Goal: Transaction & Acquisition: Purchase product/service

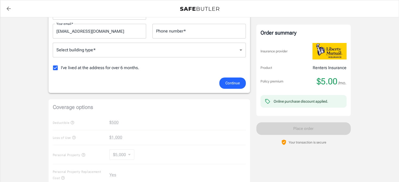
scroll to position [105, 0]
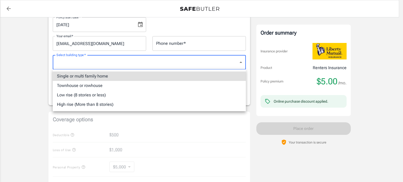
click at [137, 65] on body "Policy premium $ 5.00 /mo Liberty Mutual Renters Insurance [STREET_ADDRESS][US_…" at bounding box center [201, 143] width 403 height 496
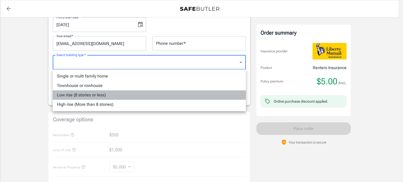
click at [103, 96] on li "Low rise (8 stories or less)" at bounding box center [149, 95] width 193 height 9
type input "lowrise"
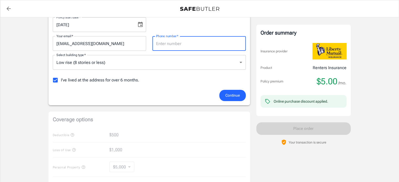
click at [168, 42] on input "Phone number   *" at bounding box center [198, 43] width 93 height 15
type input "2026300760"
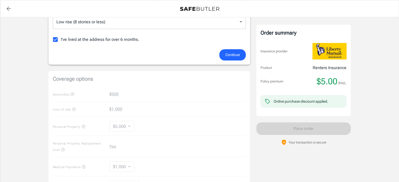
scroll to position [157, 0]
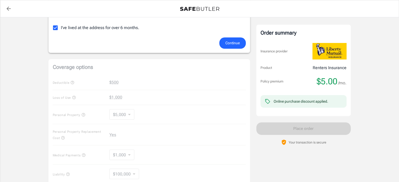
click at [116, 83] on div "Coverage options Deductible $500 Loss of Use $1,000 Personal Property $5,000 50…" at bounding box center [150, 131] width 202 height 144
drag, startPoint x: 70, startPoint y: 82, endPoint x: 99, endPoint y: 80, distance: 29.7
click at [74, 81] on div "Coverage options Deductible $500 Loss of Use $1,000 Personal Property $5,000 50…" at bounding box center [150, 131] width 202 height 144
click at [236, 43] on span "Continue" at bounding box center [232, 43] width 14 height 7
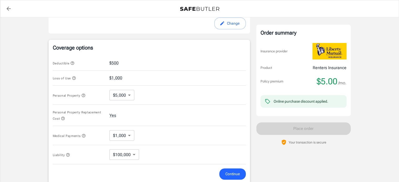
scroll to position [202, 0]
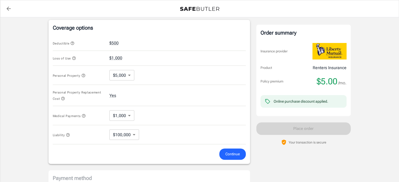
click at [128, 46] on div "Deductible $500" at bounding box center [149, 43] width 193 height 15
click at [117, 42] on button "$500" at bounding box center [113, 43] width 9 height 6
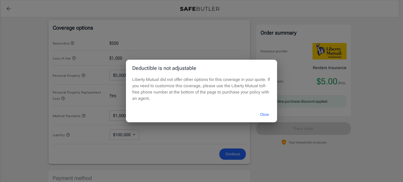
click at [265, 113] on button "Close" at bounding box center [264, 114] width 21 height 11
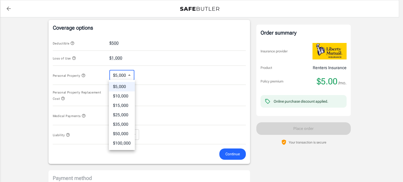
click at [130, 75] on body "Policy premium $ 5.00 /mo Liberty Mutual Renters Insurance [STREET_ADDRESS][US_…" at bounding box center [201, 48] width 403 height 501
click at [124, 94] on li "$10,000" at bounding box center [122, 96] width 26 height 9
type input "10000"
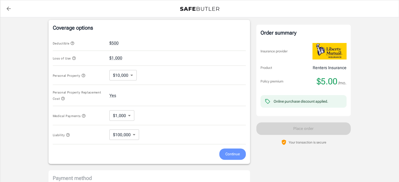
click at [235, 153] on span "Continue" at bounding box center [232, 154] width 14 height 7
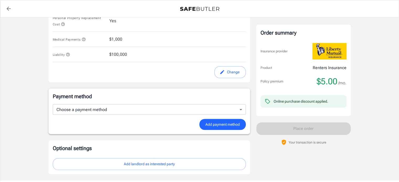
scroll to position [292, 0]
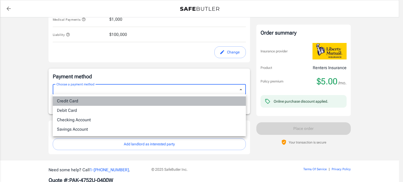
click at [74, 101] on li "Credit Card" at bounding box center [149, 101] width 193 height 9
type input "credit"
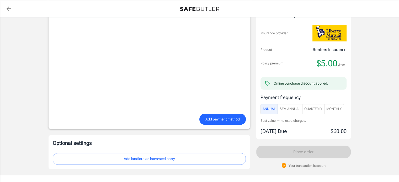
scroll to position [439, 0]
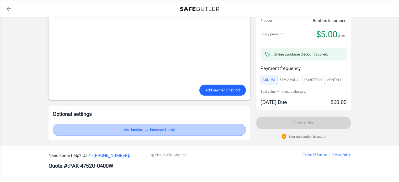
click at [143, 129] on button "Add landlord as interested party" at bounding box center [149, 130] width 193 height 12
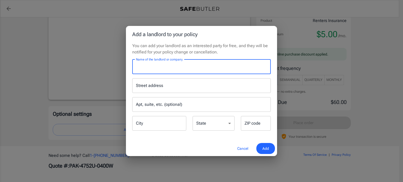
click at [161, 66] on input "Name of the landlord or company" at bounding box center [201, 67] width 139 height 15
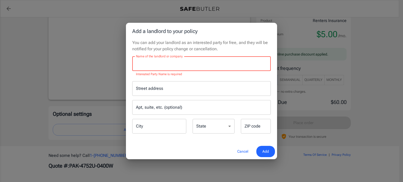
paste input "[PERSON_NAME] Management Corporation"
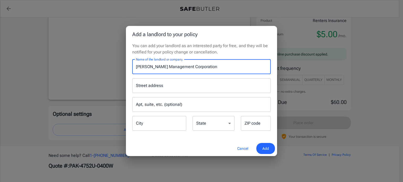
type input "[PERSON_NAME] Management Corporation"
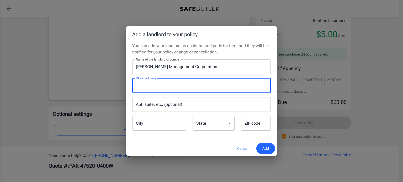
click at [162, 87] on input "Street address" at bounding box center [202, 86] width 134 height 10
type input "[STREET_ADDRESS][US_STATE]"
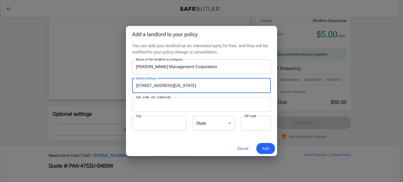
type input "#100"
type input "[US_STATE]"
type input "20008"
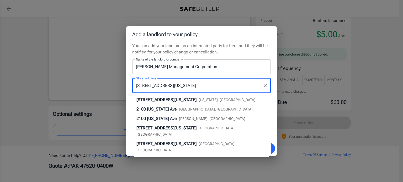
click at [159, 105] on li "[STREET_ADDRESS][US_STATE]" at bounding box center [201, 109] width 139 height 9
type input "[STREET_ADDRESS][US_STATE]"
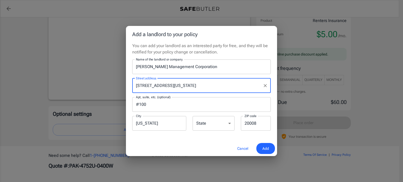
type input "Greater Landover"
select select "MD"
type input "20785"
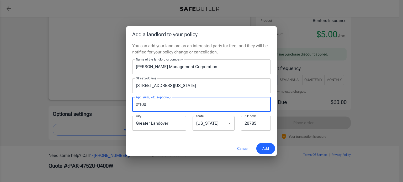
click at [151, 103] on input "#100" at bounding box center [201, 104] width 139 height 15
type input "#"
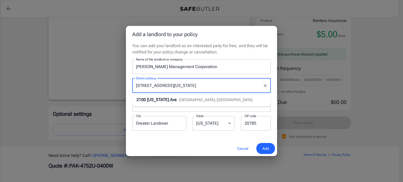
click at [187, 85] on input "[STREET_ADDRESS][US_STATE]" at bounding box center [198, 86] width 126 height 10
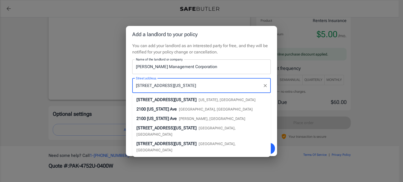
click at [184, 86] on input "[STREET_ADDRESS][US_STATE]" at bounding box center [198, 86] width 126 height 10
type input "[STREET_ADDRESS][US_STATE]"
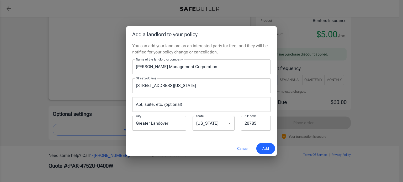
click at [223, 148] on div "Cancel Add" at bounding box center [201, 148] width 151 height 15
click at [169, 123] on input "Greater Landover" at bounding box center [159, 123] width 54 height 15
type input "G"
type input "[US_STATE]"
click at [231, 123] on select "[US_STATE] [US_STATE] [US_STATE] [US_STATE] [US_STATE] [US_STATE] [US_STATE] [U…" at bounding box center [214, 123] width 42 height 15
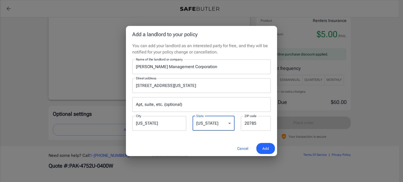
select select "DC"
click at [193, 116] on select "[US_STATE] [US_STATE] [US_STATE] [US_STATE] [US_STATE] [US_STATE] [US_STATE] [U…" at bounding box center [214, 123] width 42 height 15
click at [257, 124] on input "20785" at bounding box center [256, 123] width 30 height 15
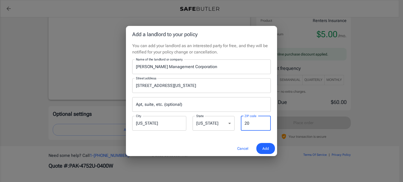
type input "2"
type input "20008"
click at [216, 147] on div "Cancel Add" at bounding box center [201, 148] width 151 height 15
click at [264, 147] on span "Add" at bounding box center [265, 149] width 7 height 7
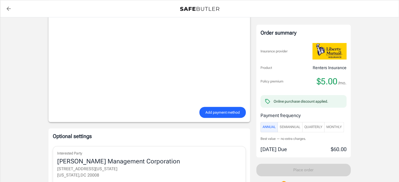
scroll to position [404, 0]
